Goal: Information Seeking & Learning: Learn about a topic

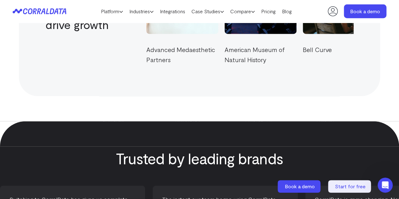
scroll to position [1986, 0]
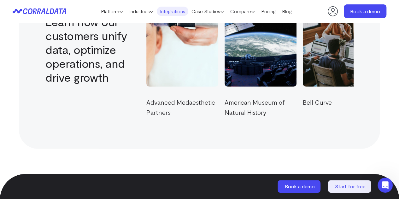
click at [183, 13] on link "Integrations" at bounding box center [173, 11] width 32 height 9
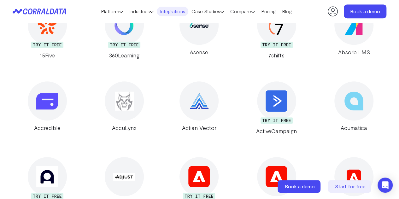
scroll to position [92, 0]
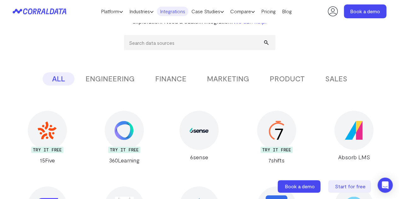
click at [240, 82] on button "MARKETING" at bounding box center [228, 78] width 61 height 13
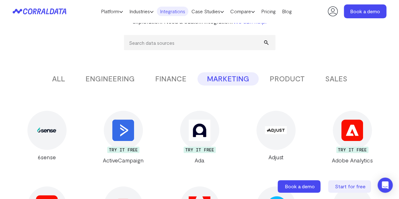
scroll to position [39, 0]
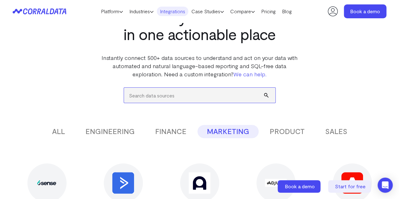
click at [173, 96] on input "search" at bounding box center [200, 95] width 152 height 15
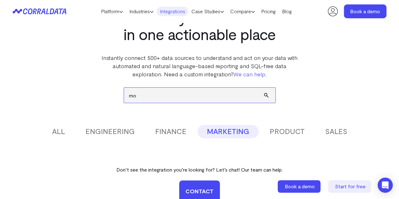
type input "m"
type input "a"
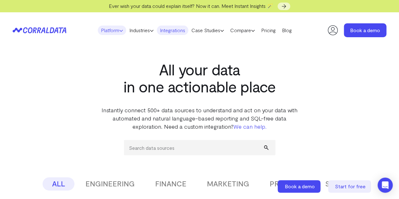
click at [118, 30] on link "Platform" at bounding box center [112, 30] width 28 height 9
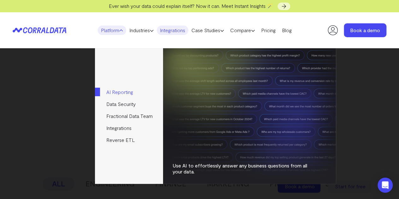
click at [131, 96] on link "AI Reporting" at bounding box center [129, 92] width 68 height 12
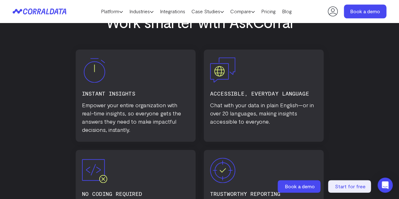
scroll to position [302, 0]
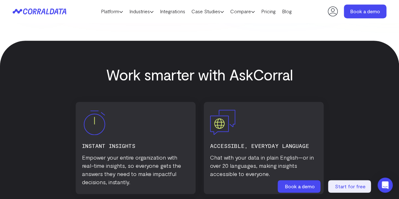
drag, startPoint x: 312, startPoint y: 78, endPoint x: 304, endPoint y: 77, distance: 7.6
click at [304, 77] on h2 "Work smarter with AskCorral" at bounding box center [200, 74] width 374 height 17
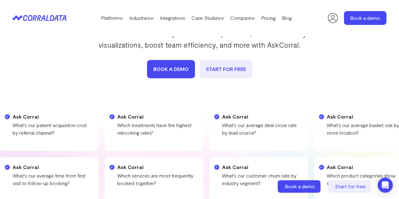
scroll to position [0, 0]
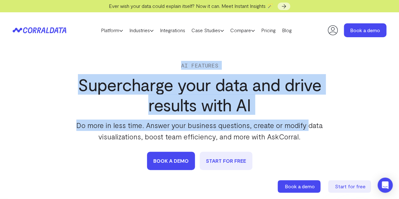
drag, startPoint x: 179, startPoint y: 67, endPoint x: 307, endPoint y: 116, distance: 138.0
click at [307, 116] on div "AI Features Supercharge your data and drive results with AI Do more in less tim…" at bounding box center [200, 115] width 258 height 109
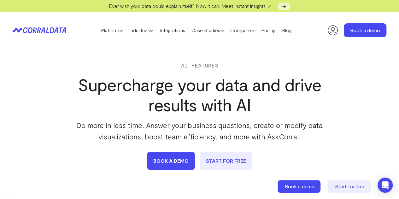
click at [301, 141] on p "Do more in less time. Answer your business questions, create or modify data vis…" at bounding box center [200, 131] width 258 height 23
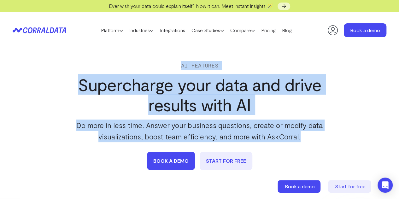
drag, startPoint x: 303, startPoint y: 139, endPoint x: 146, endPoint y: 69, distance: 171.9
click at [146, 69] on div "AI Features Supercharge your data and drive results with AI Do more in less tim…" at bounding box center [200, 115] width 258 height 109
